Goal: Task Accomplishment & Management: Manage account settings

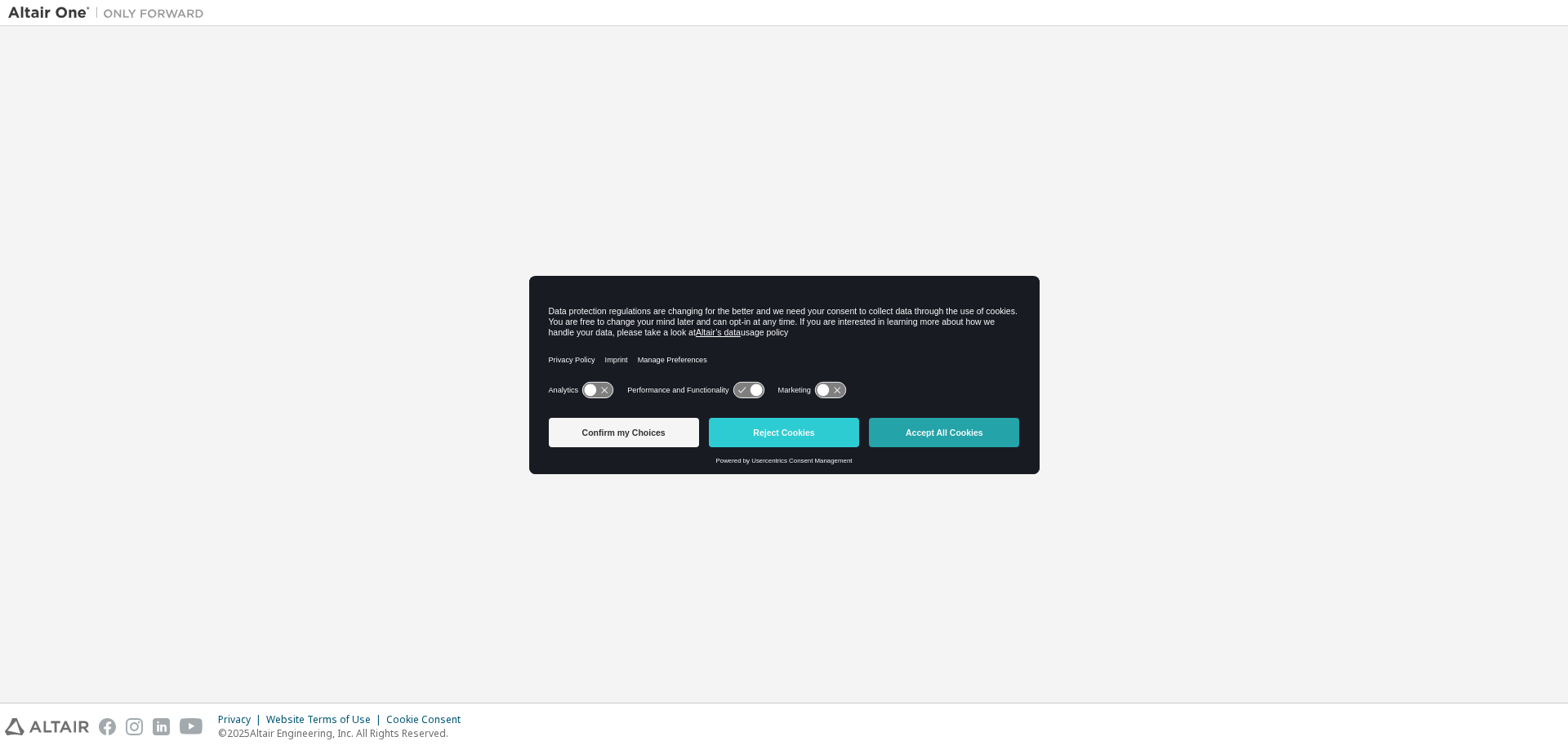
click at [942, 427] on button "Accept All Cookies" at bounding box center [944, 433] width 151 height 30
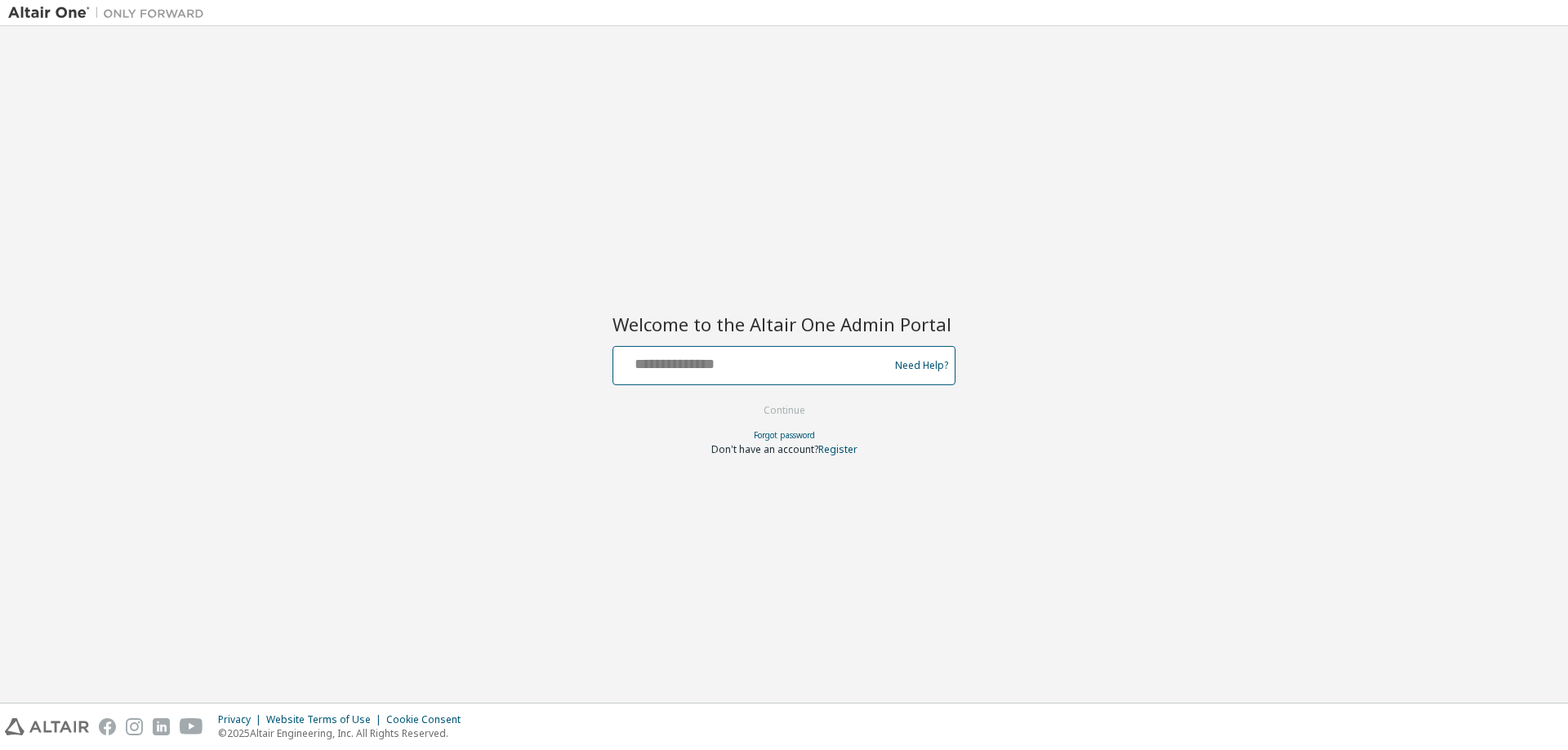
click at [718, 360] on input "text" at bounding box center [753, 362] width 267 height 24
type input "*"
click at [756, 414] on button "Continue" at bounding box center [784, 410] width 76 height 25
